Goal: Check status

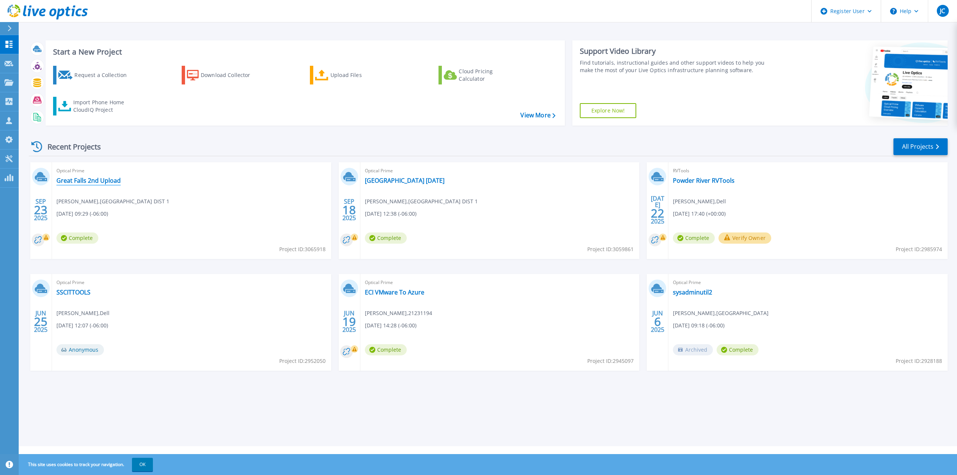
click at [95, 183] on link "Great Falls 2nd Upload" at bounding box center [88, 180] width 64 height 7
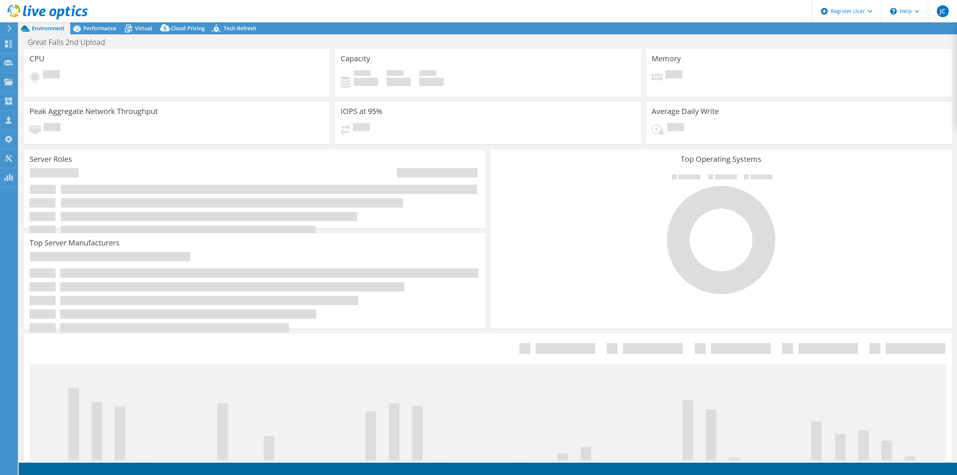
select select "USD"
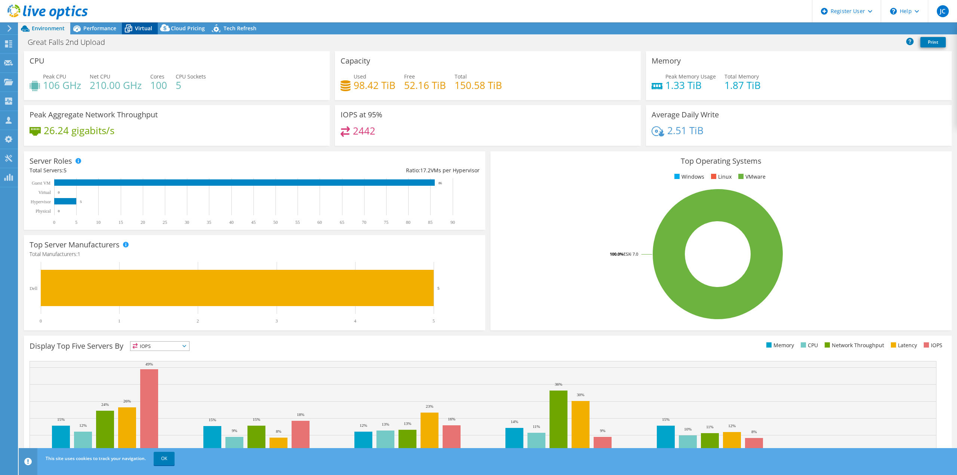
click at [147, 30] on span "Virtual" at bounding box center [143, 28] width 17 height 7
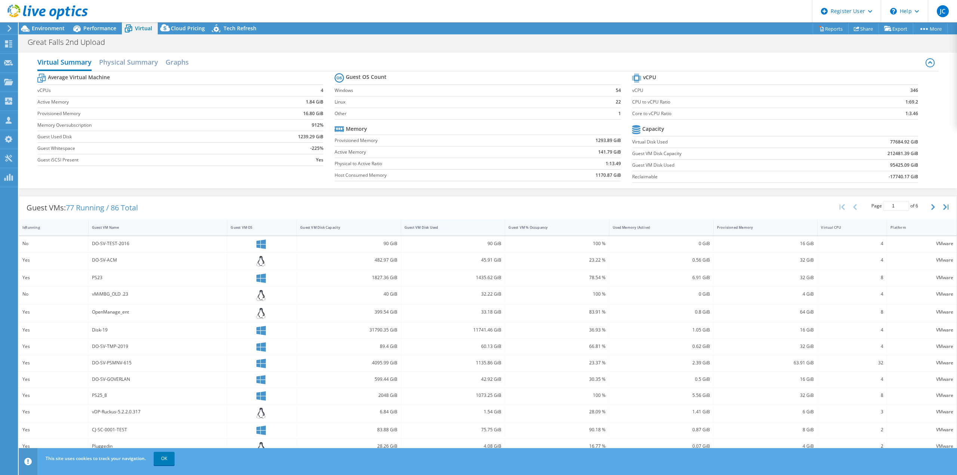
click at [406, 228] on div "Guest VM Disk Used" at bounding box center [449, 227] width 88 height 5
click at [49, 29] on span "Environment" at bounding box center [48, 28] width 33 height 7
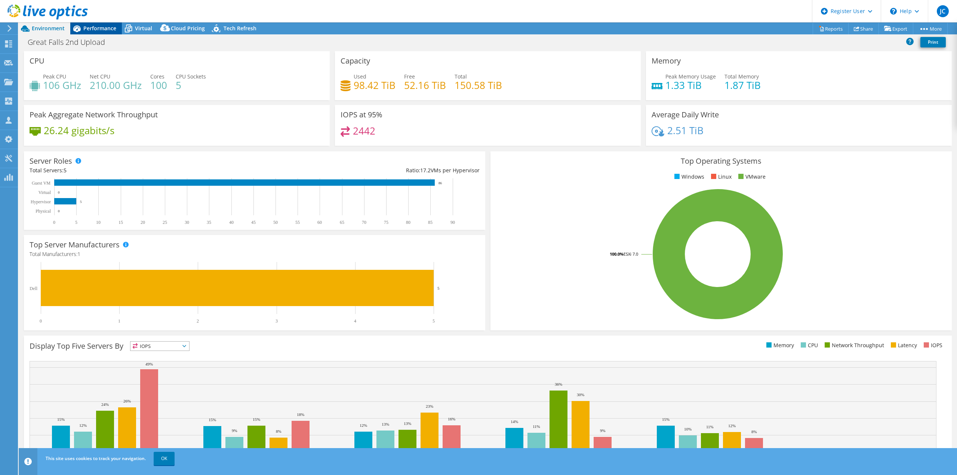
click at [102, 30] on span "Performance" at bounding box center [99, 28] width 33 height 7
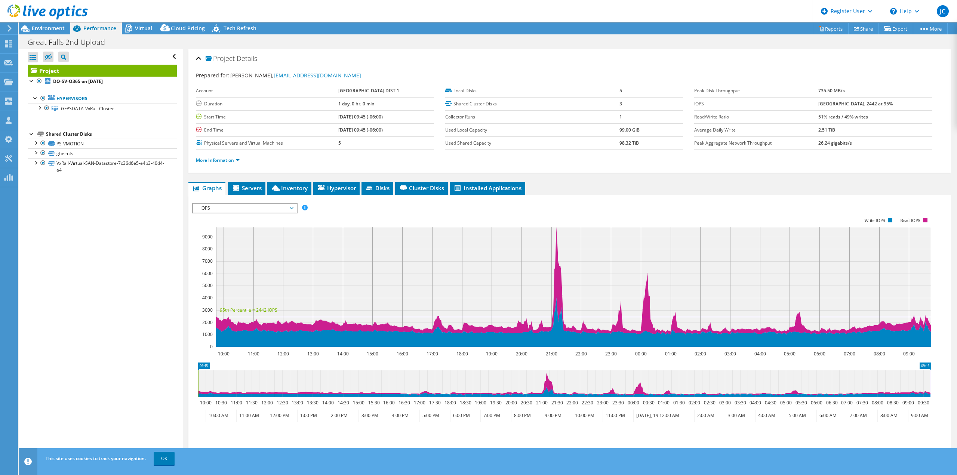
click at [279, 211] on span "IOPS" at bounding box center [245, 208] width 96 height 9
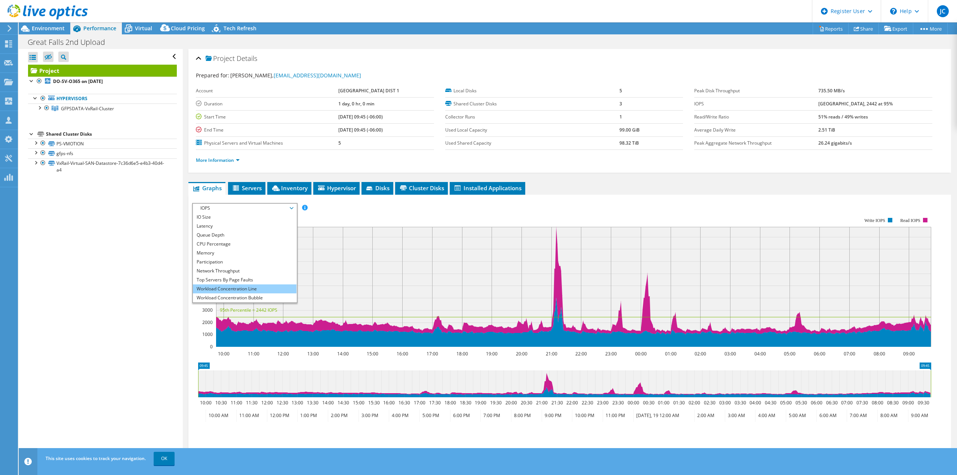
scroll to position [27, 0]
click at [257, 286] on li "Workload Concentration Bubble" at bounding box center [245, 289] width 104 height 9
